Goal: Information Seeking & Learning: Learn about a topic

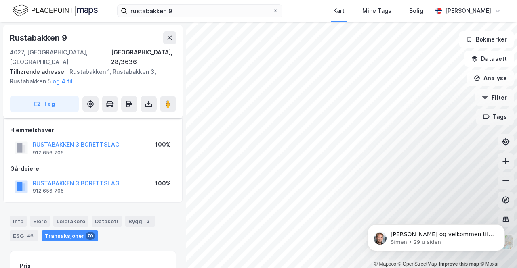
scroll to position [13, 0]
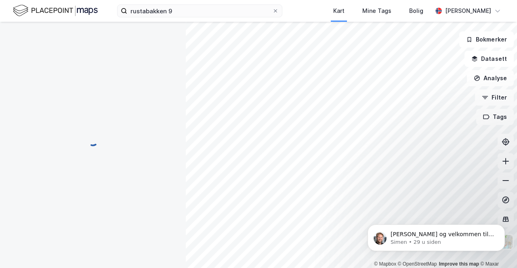
scroll to position [13, 0]
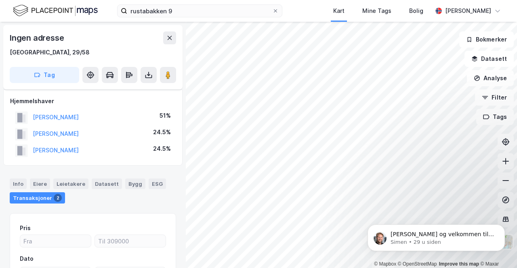
scroll to position [13, 0]
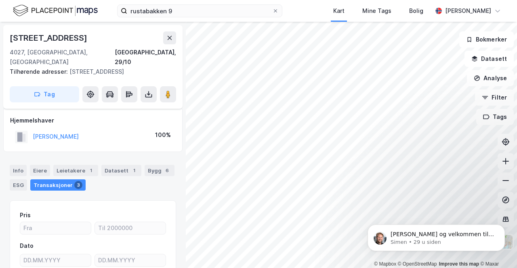
scroll to position [13, 0]
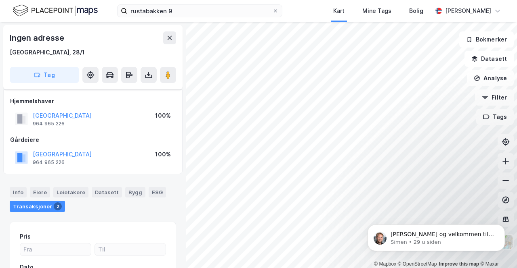
scroll to position [13, 0]
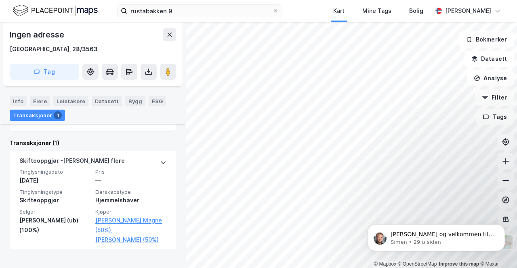
scroll to position [26, 0]
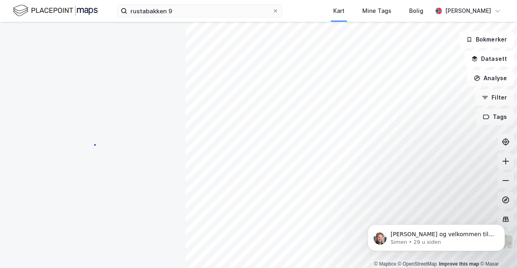
scroll to position [26, 0]
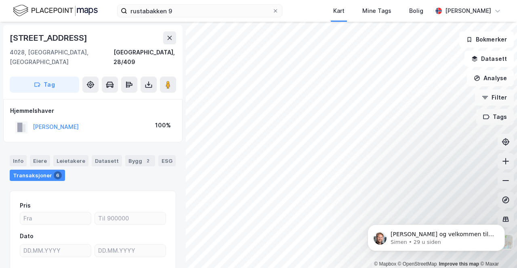
scroll to position [0, 0]
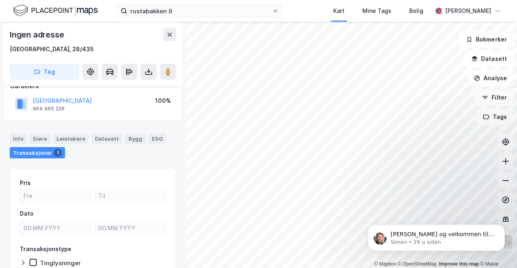
scroll to position [31, 0]
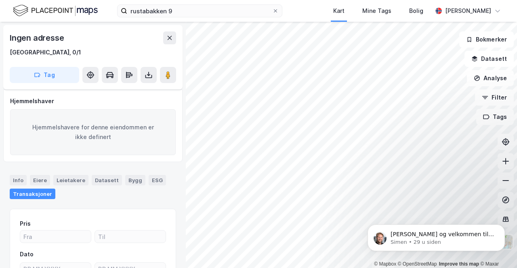
scroll to position [31, 0]
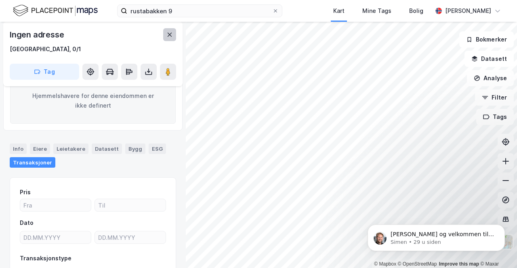
click at [165, 35] on button at bounding box center [169, 34] width 13 height 13
